Goal: Navigation & Orientation: Find specific page/section

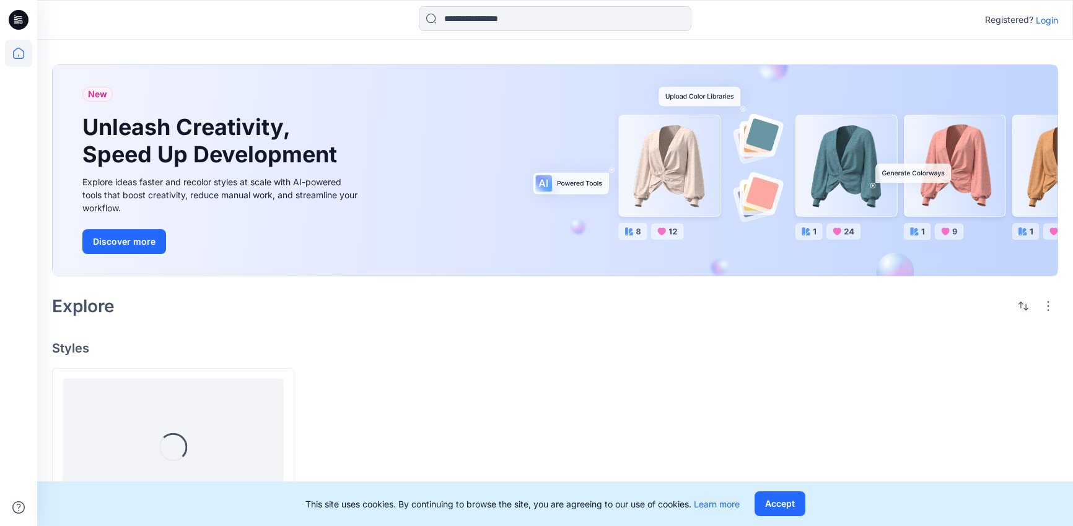
scroll to position [92, 0]
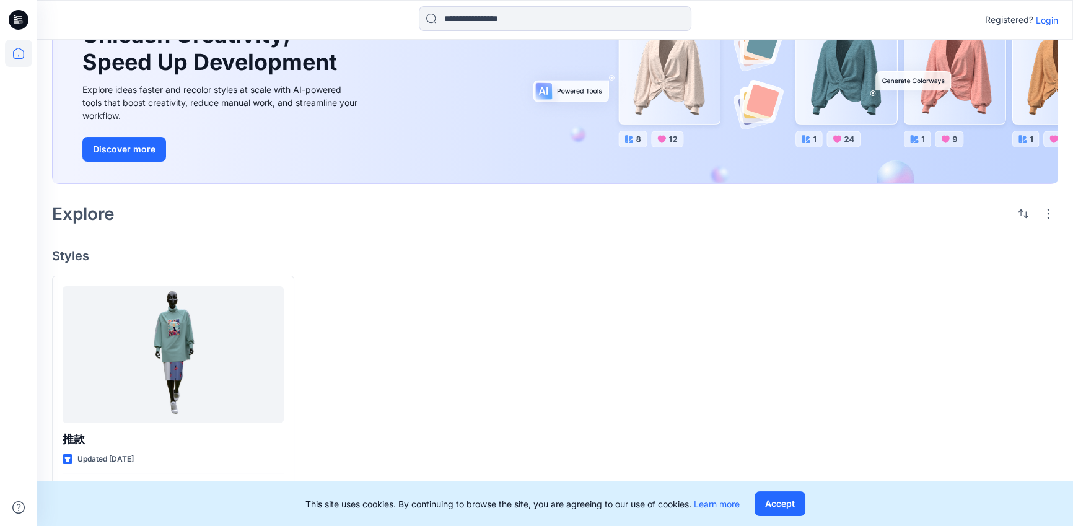
click at [1044, 22] on p "Login" at bounding box center [1047, 20] width 22 height 13
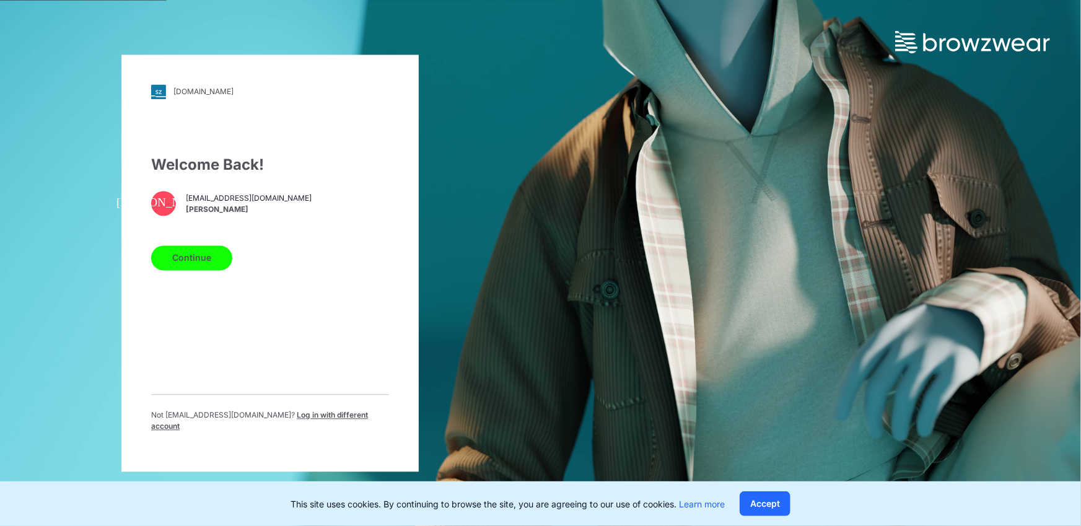
click at [186, 263] on button "Continue" at bounding box center [191, 257] width 81 height 25
click at [207, 270] on button "Continue" at bounding box center [191, 257] width 81 height 25
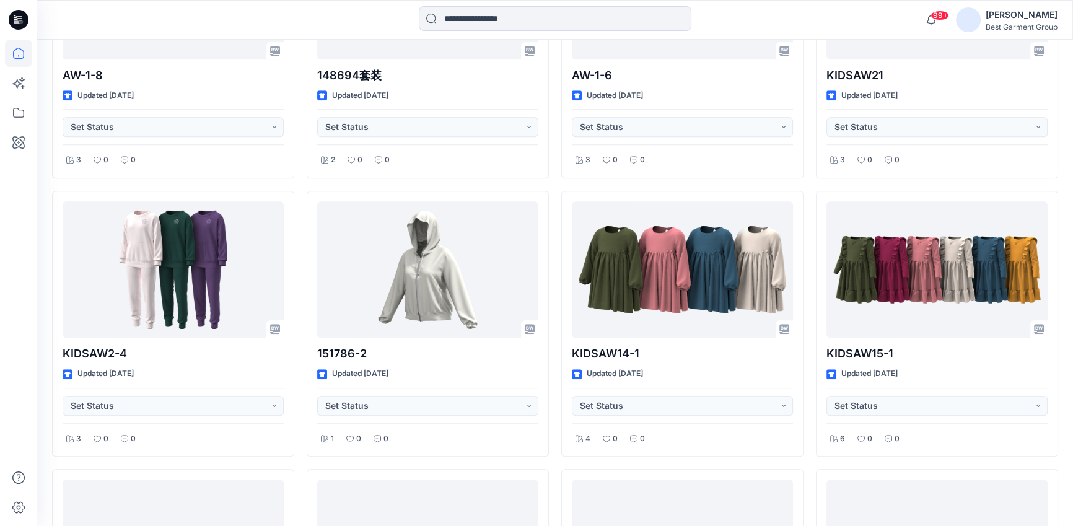
scroll to position [1332, 0]
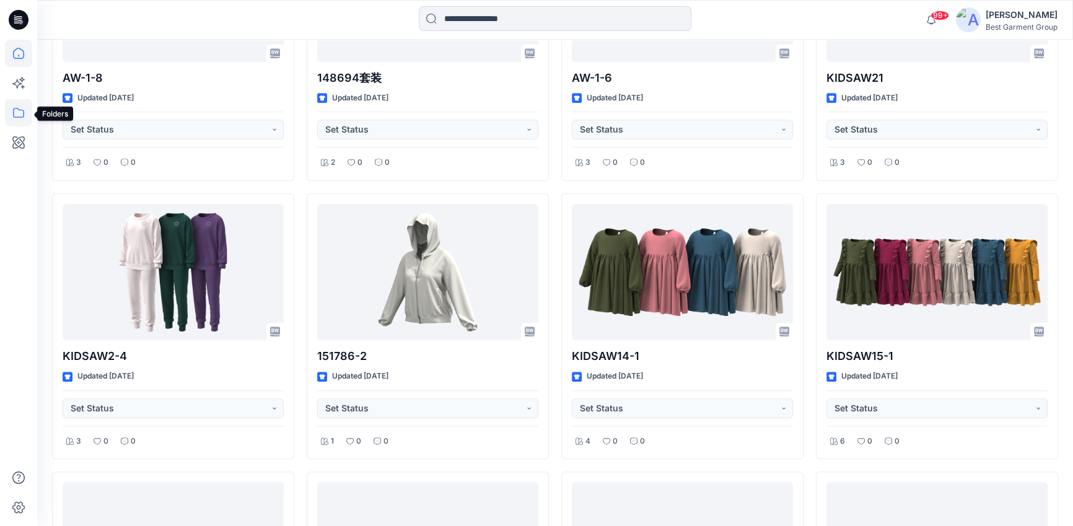
click at [22, 108] on icon at bounding box center [18, 112] width 27 height 27
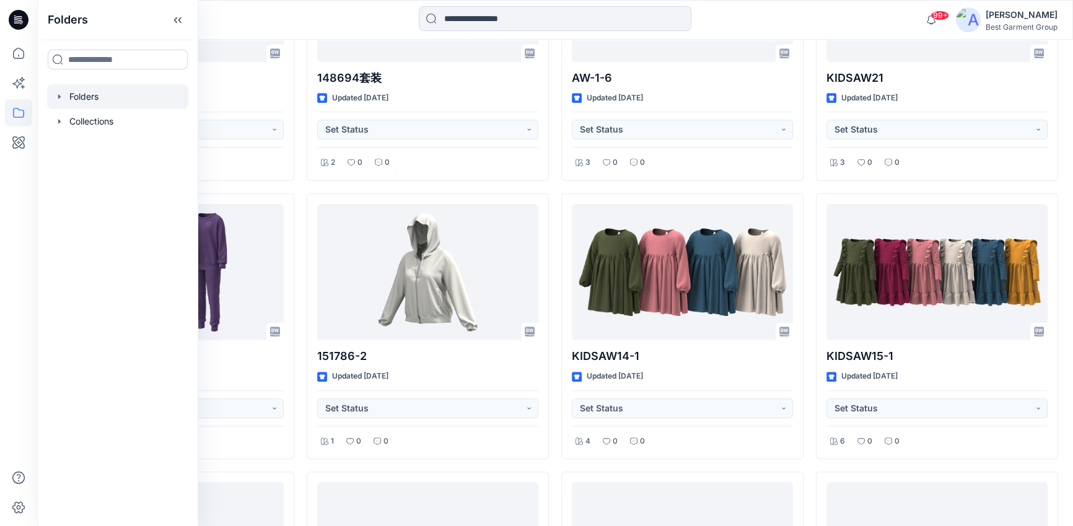
click at [77, 97] on div at bounding box center [117, 96] width 141 height 25
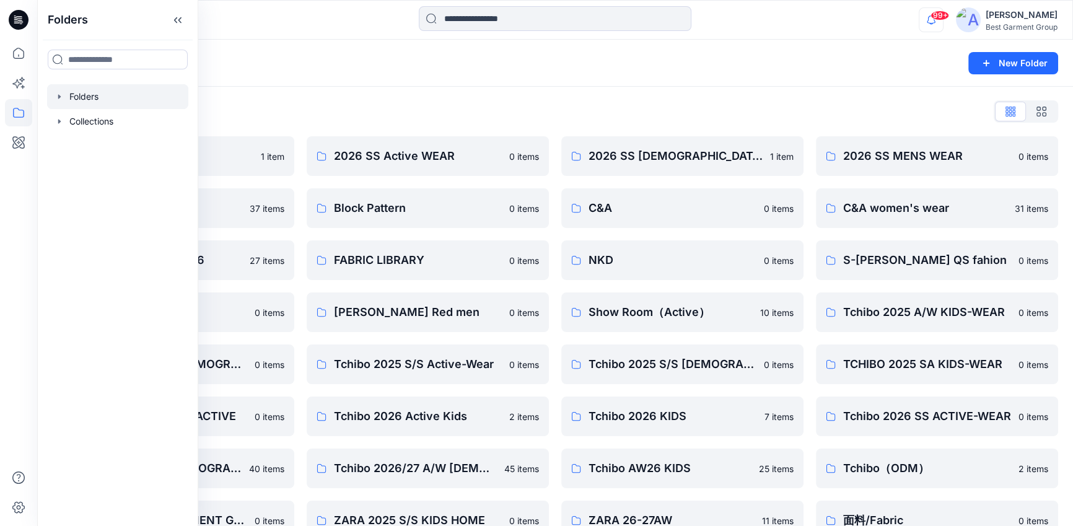
click at [928, 19] on icon "button" at bounding box center [931, 19] width 9 height 8
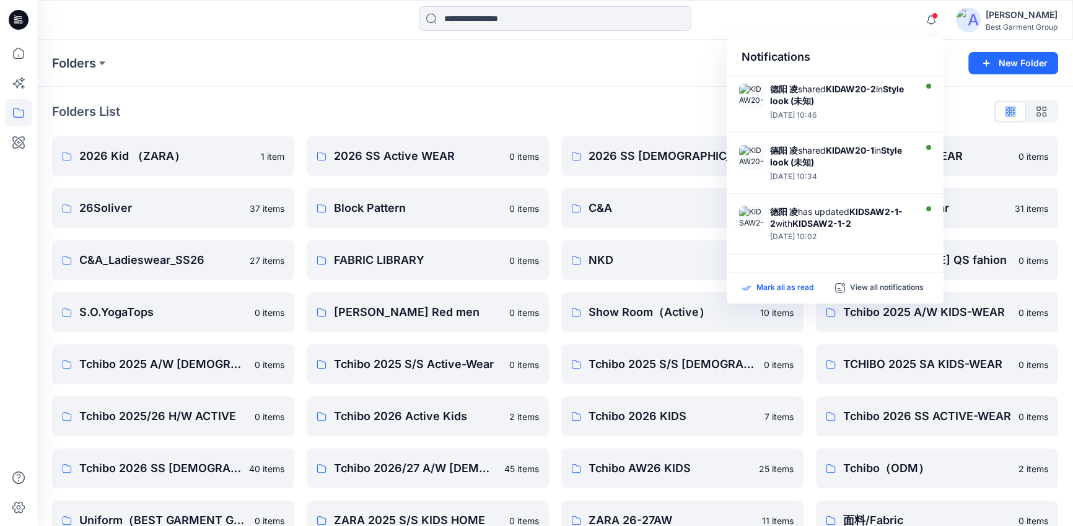
click at [778, 285] on p "Mark all as read" at bounding box center [784, 287] width 57 height 11
click at [626, 107] on div "Folders List" at bounding box center [555, 112] width 1006 height 20
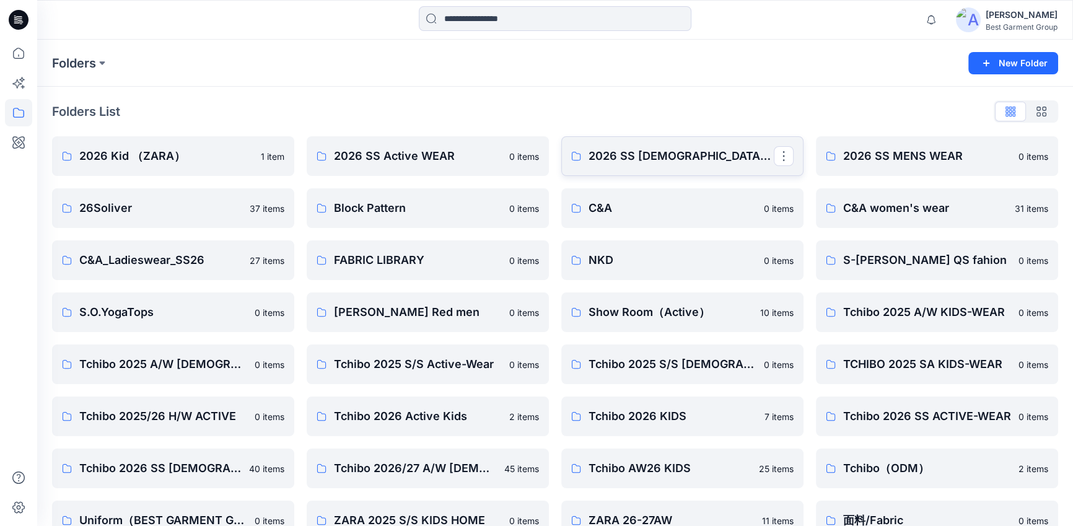
click at [691, 162] on p "2026 SS [DEMOGRAPHIC_DATA] WEAR" at bounding box center [680, 155] width 185 height 17
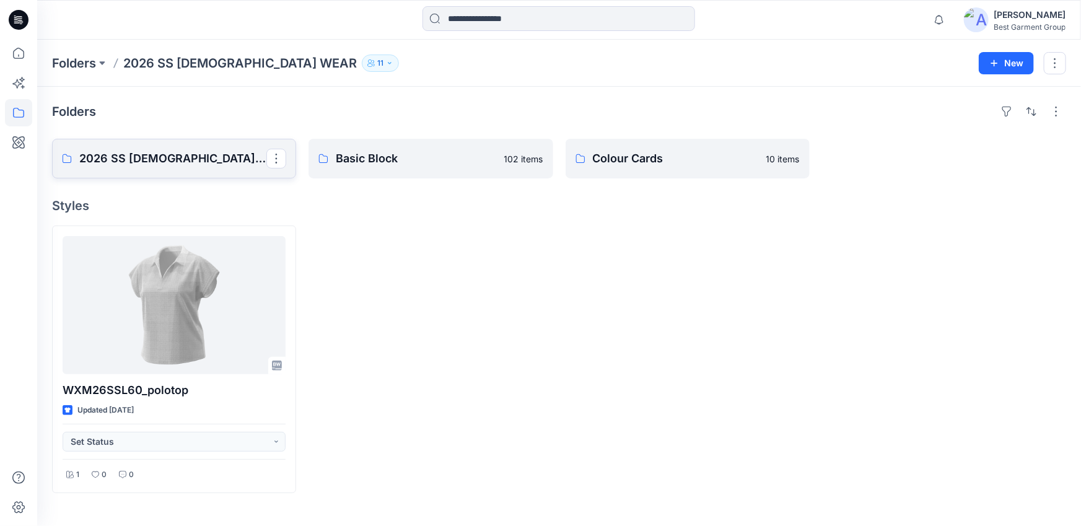
click at [179, 154] on p "2026 SS [DEMOGRAPHIC_DATA] WEAR Board" at bounding box center [172, 158] width 187 height 17
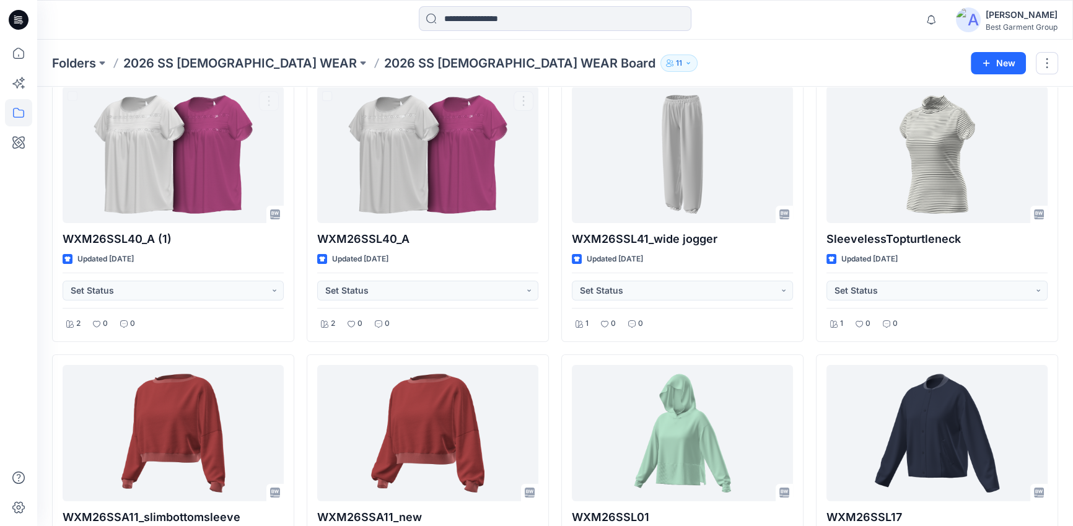
scroll to position [39, 0]
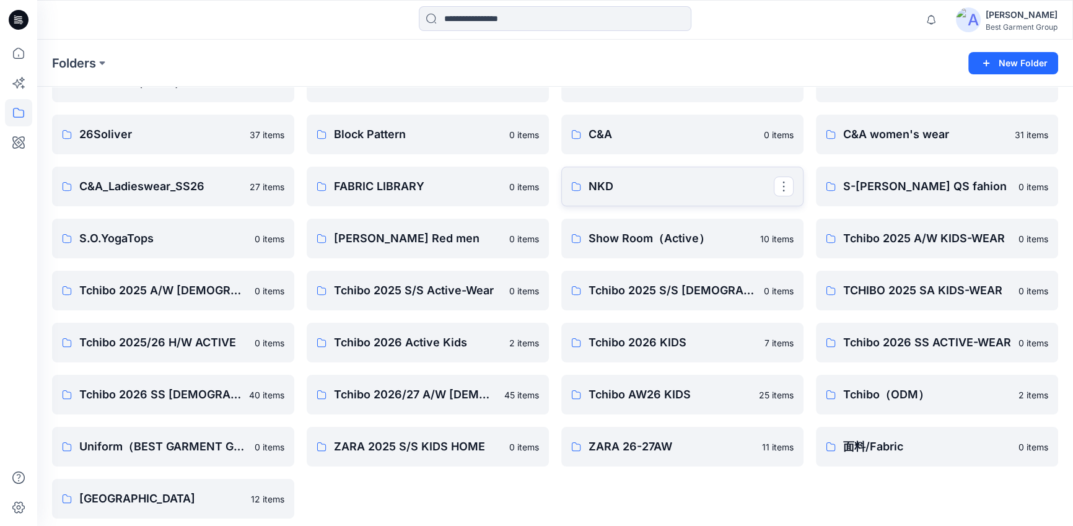
scroll to position [81, 0]
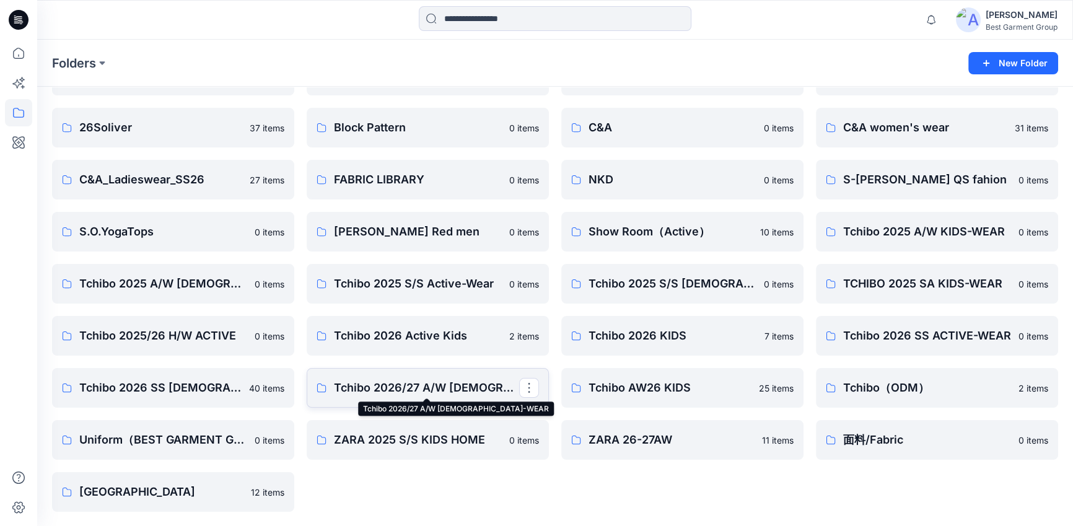
click at [407, 387] on p "Tchibo 2026/27 A/W [DEMOGRAPHIC_DATA]-WEAR" at bounding box center [426, 387] width 185 height 17
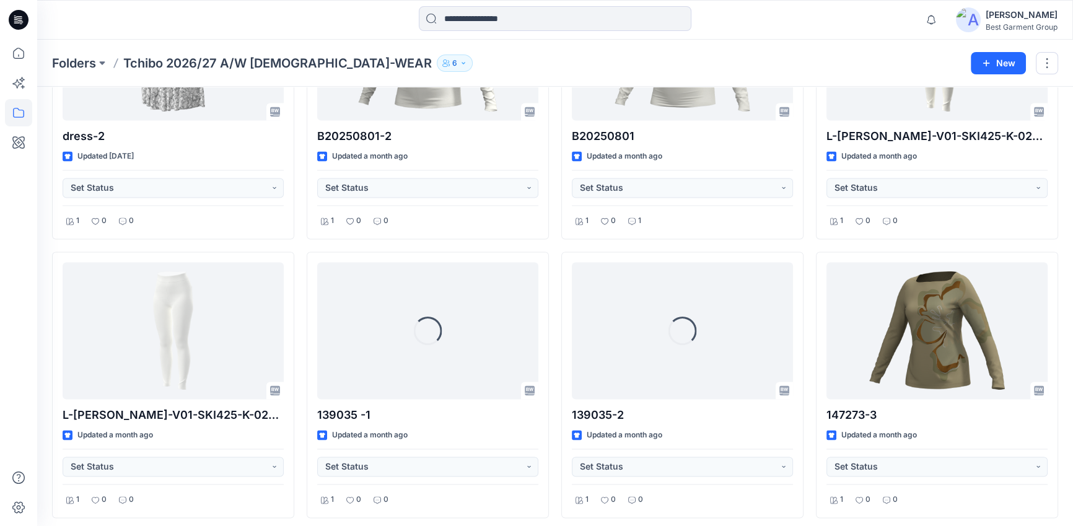
scroll to position [2396, 0]
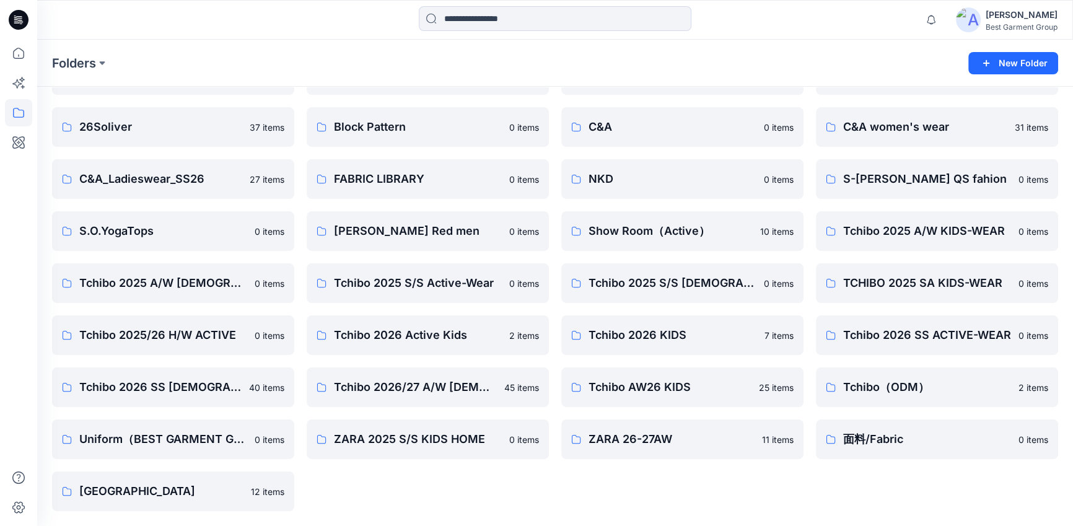
scroll to position [81, 0]
click at [562, 411] on div "2026 SS [DEMOGRAPHIC_DATA] WEAR 1 item C&A 0 items NKD 0 items Show Room（Active…" at bounding box center [682, 284] width 242 height 456
click at [403, 232] on p "[PERSON_NAME] Red men" at bounding box center [418, 231] width 168 height 17
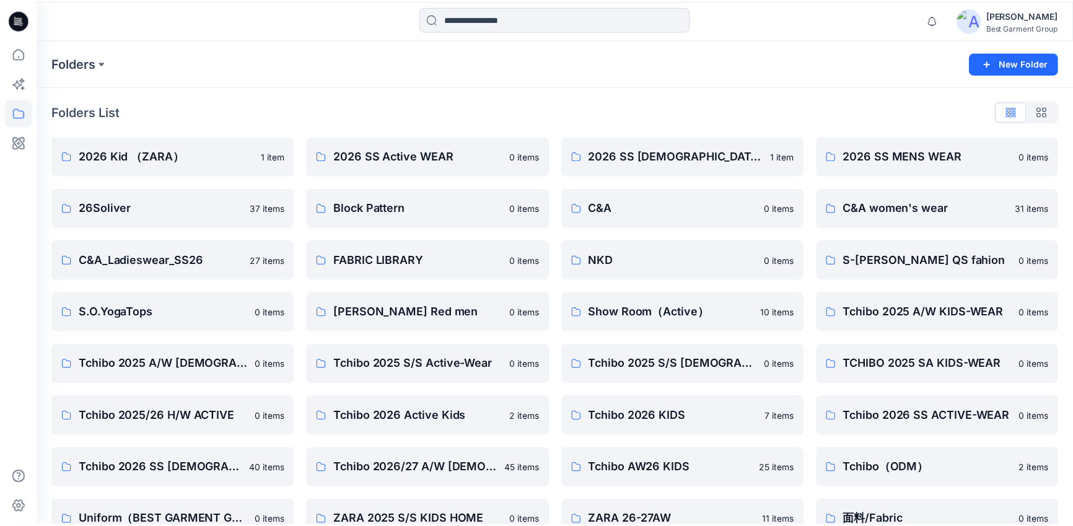
scroll to position [81, 0]
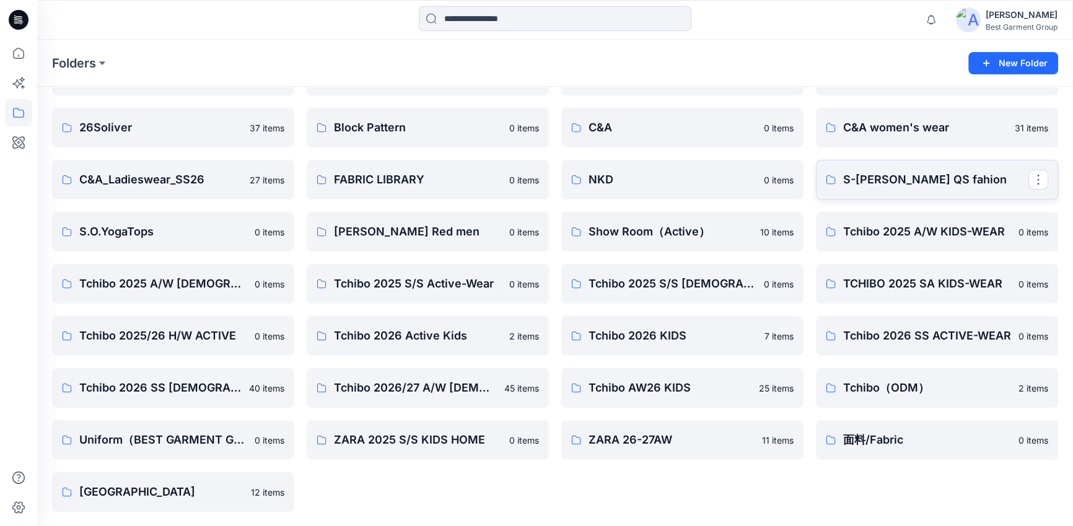
click at [883, 186] on p "S-[PERSON_NAME] QS fahion" at bounding box center [935, 179] width 185 height 17
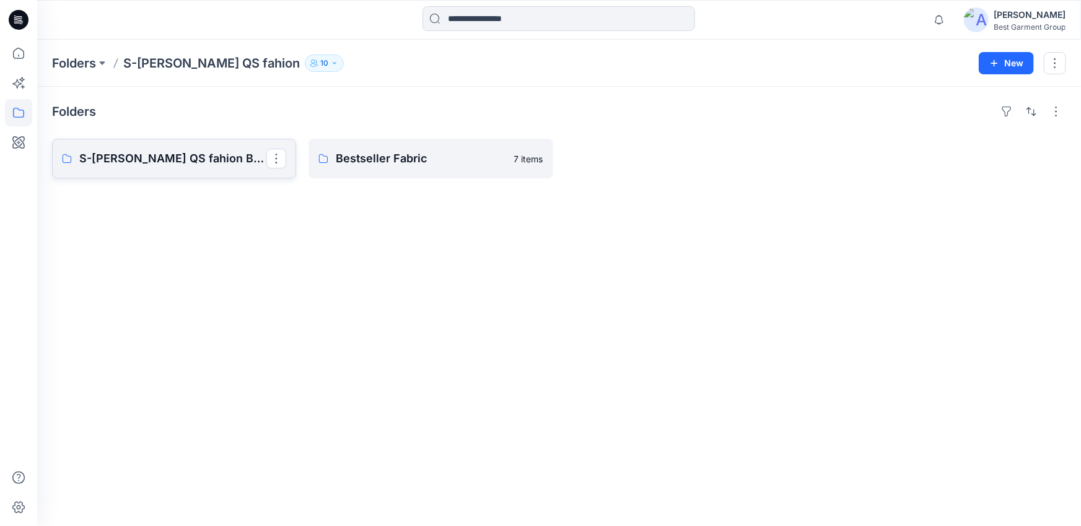
click at [172, 162] on p "S-[PERSON_NAME] QS fahion Board" at bounding box center [172, 158] width 187 height 17
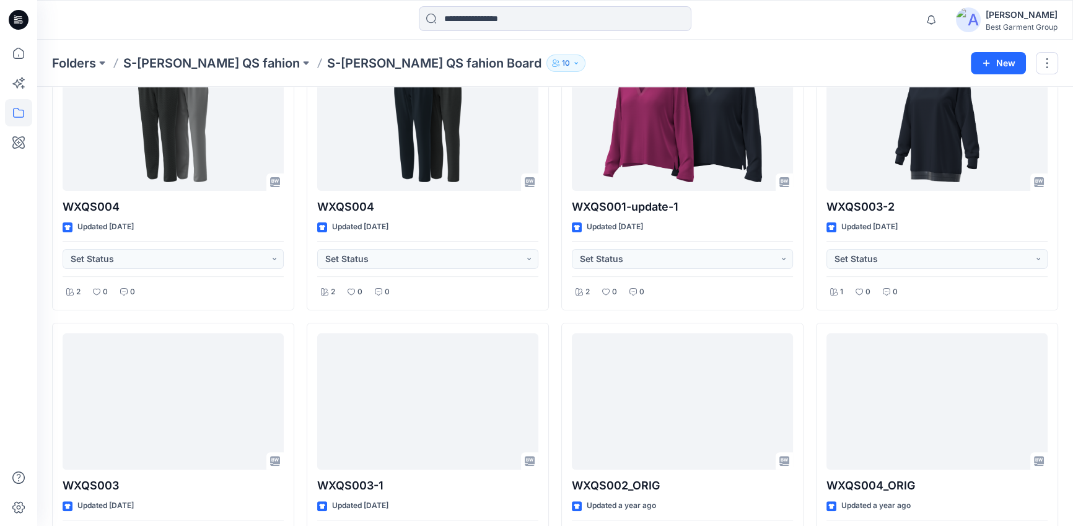
scroll to position [373, 0]
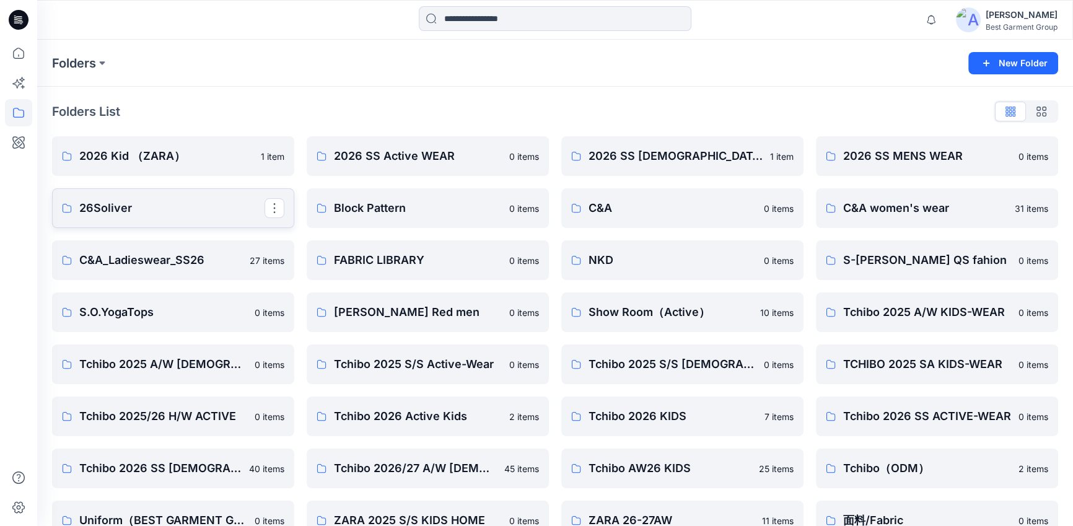
click at [143, 206] on p "26Soliver" at bounding box center [171, 207] width 185 height 17
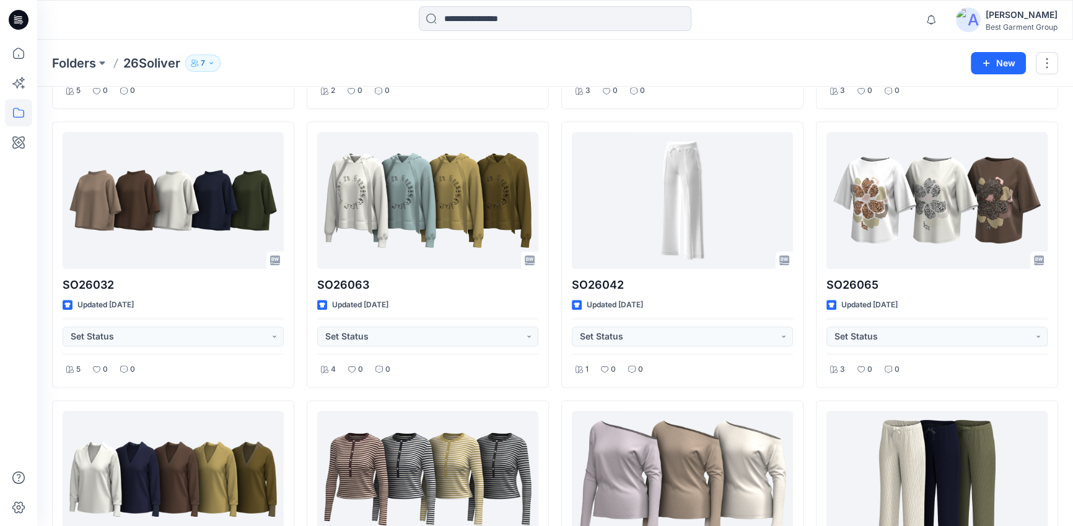
scroll to position [1450, 0]
